Goal: Transaction & Acquisition: Book appointment/travel/reservation

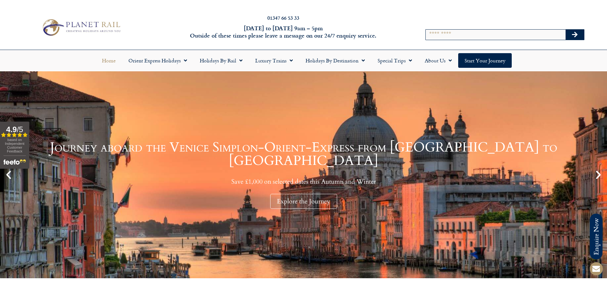
click at [439, 23] on div "Search" at bounding box center [504, 27] width 200 height 45
click at [437, 34] on input "Search" at bounding box center [495, 35] width 140 height 10
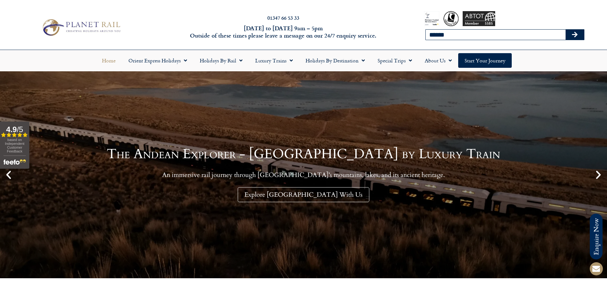
type input "******"
click at [565, 30] on button "Search" at bounding box center [574, 35] width 18 height 10
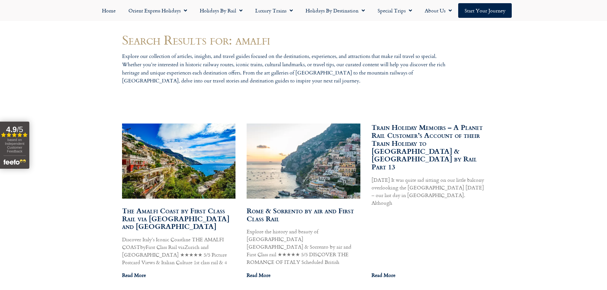
scroll to position [287, 0]
click at [193, 212] on link "The Amalfi Coast by First Class Rail via [GEOGRAPHIC_DATA] and [GEOGRAPHIC_DATA]" at bounding box center [175, 218] width 107 height 26
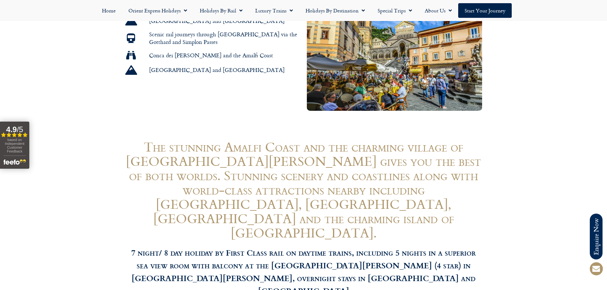
scroll to position [637, 0]
